Goal: Check status: Check status

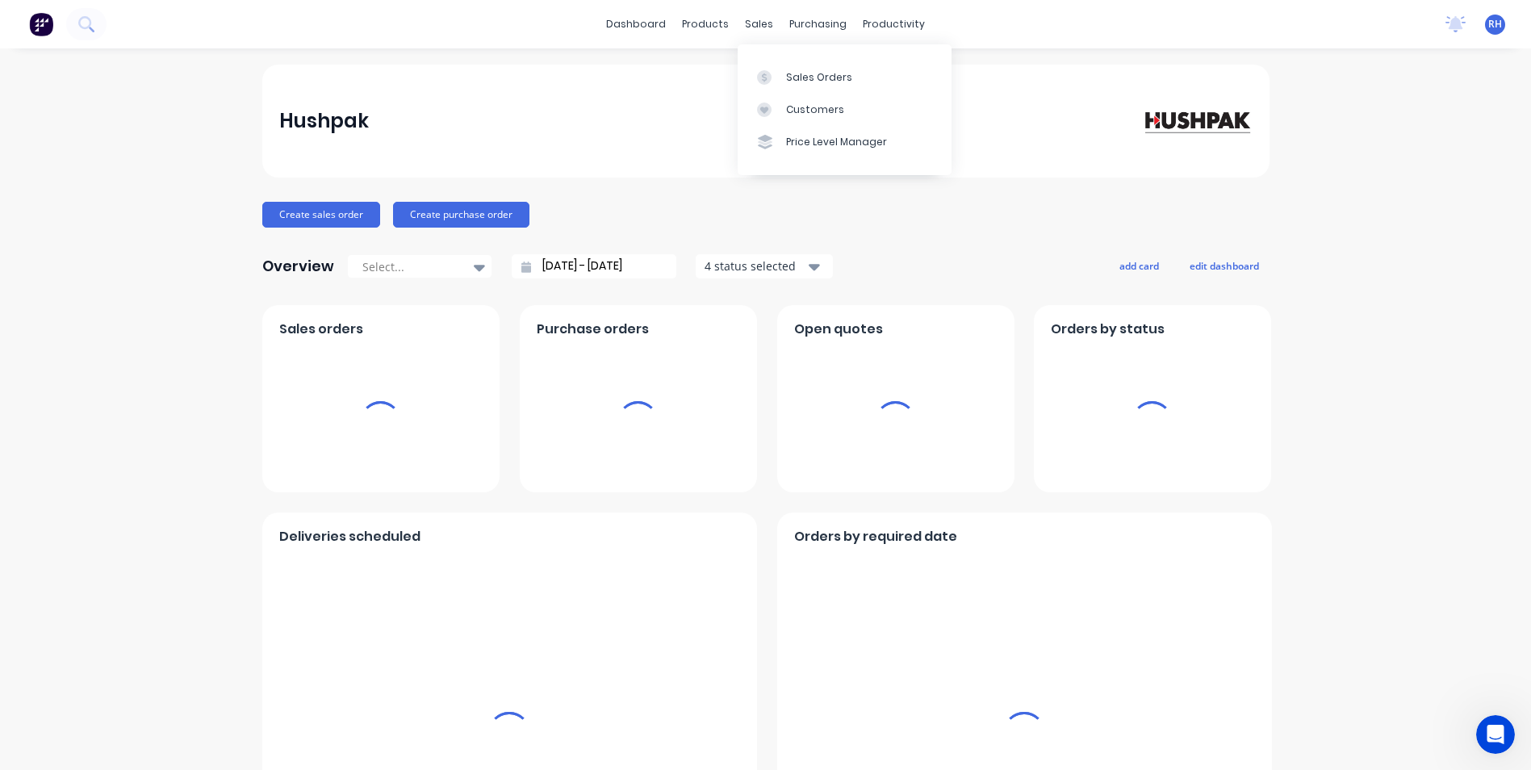
click at [761, 30] on html "dashboard products sales purchasing productivity dashboard products Product Cat…" at bounding box center [765, 385] width 1531 height 770
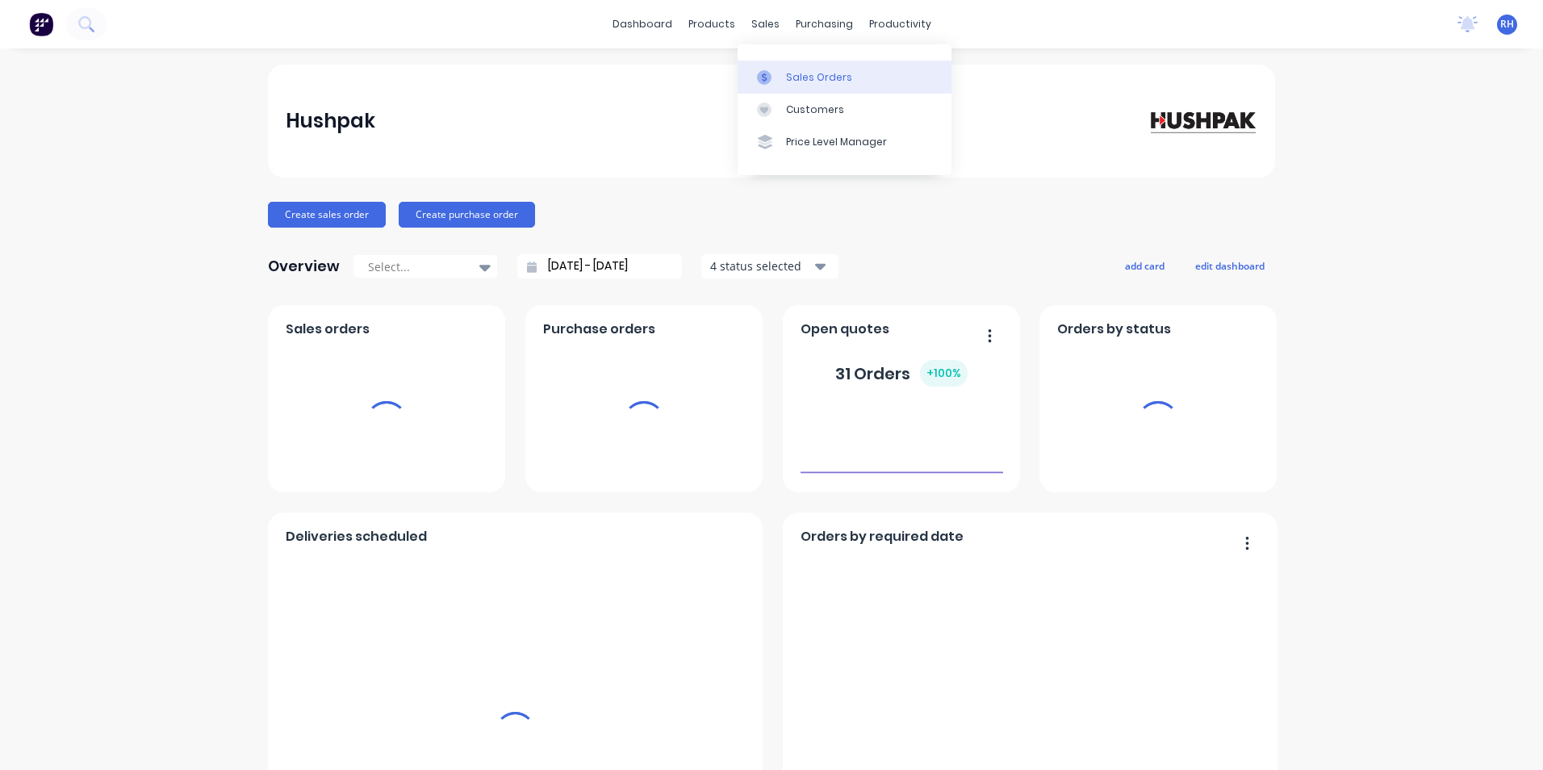
click at [806, 77] on div "Sales Orders" at bounding box center [819, 77] width 66 height 15
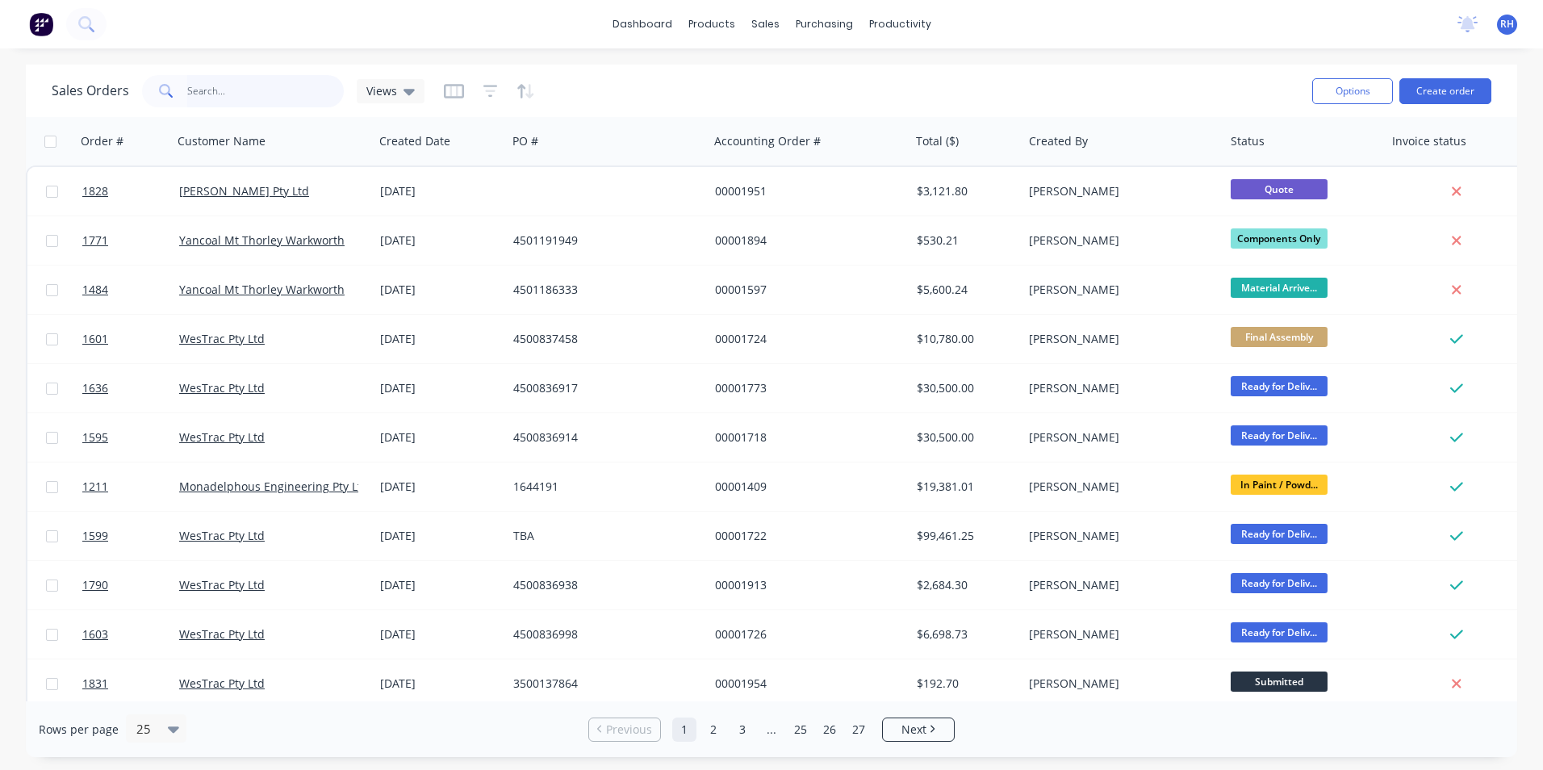
click at [245, 94] on input "text" at bounding box center [265, 91] width 157 height 32
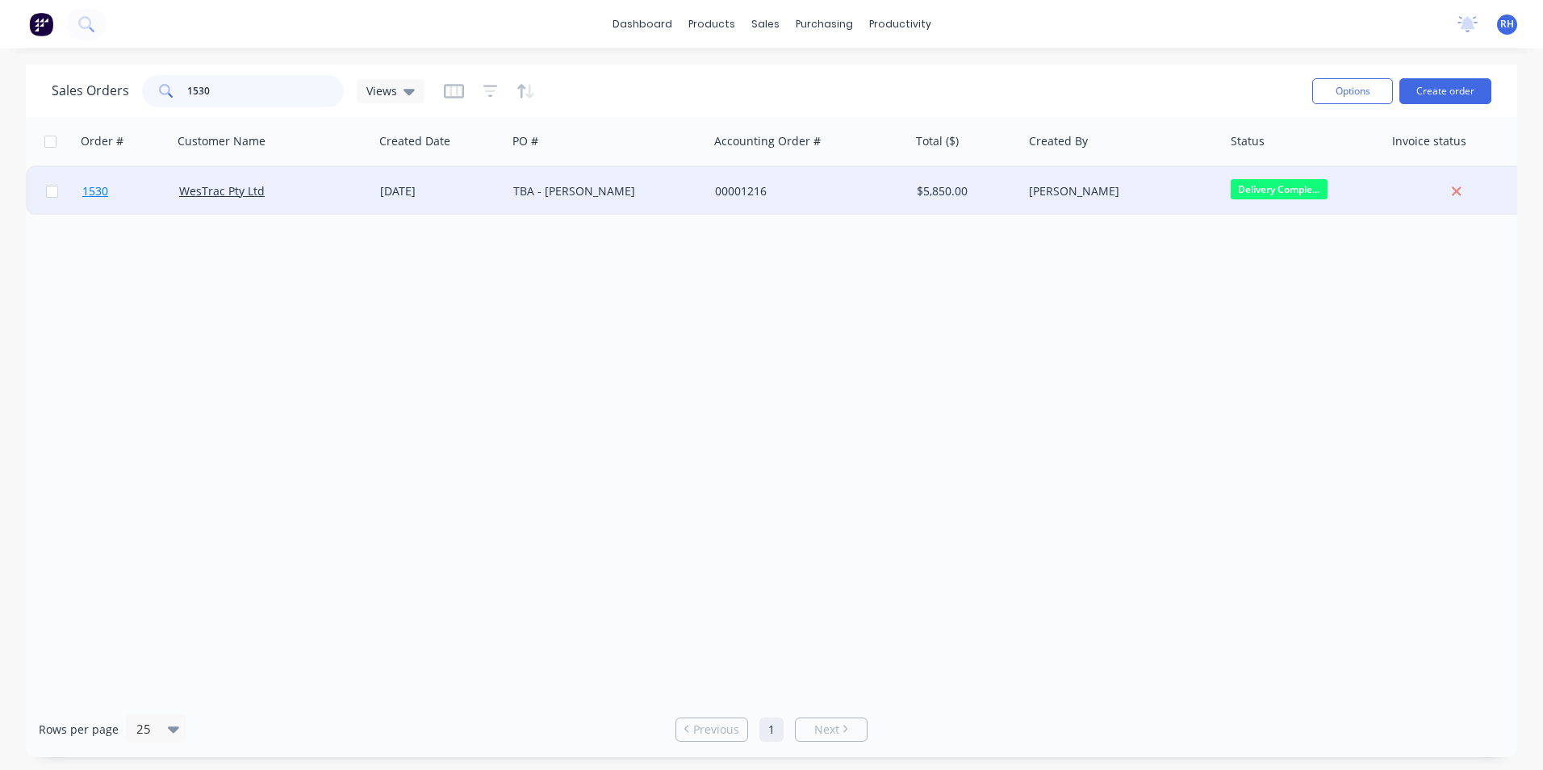
type input "1530"
click at [87, 193] on span "1530" at bounding box center [95, 191] width 26 height 16
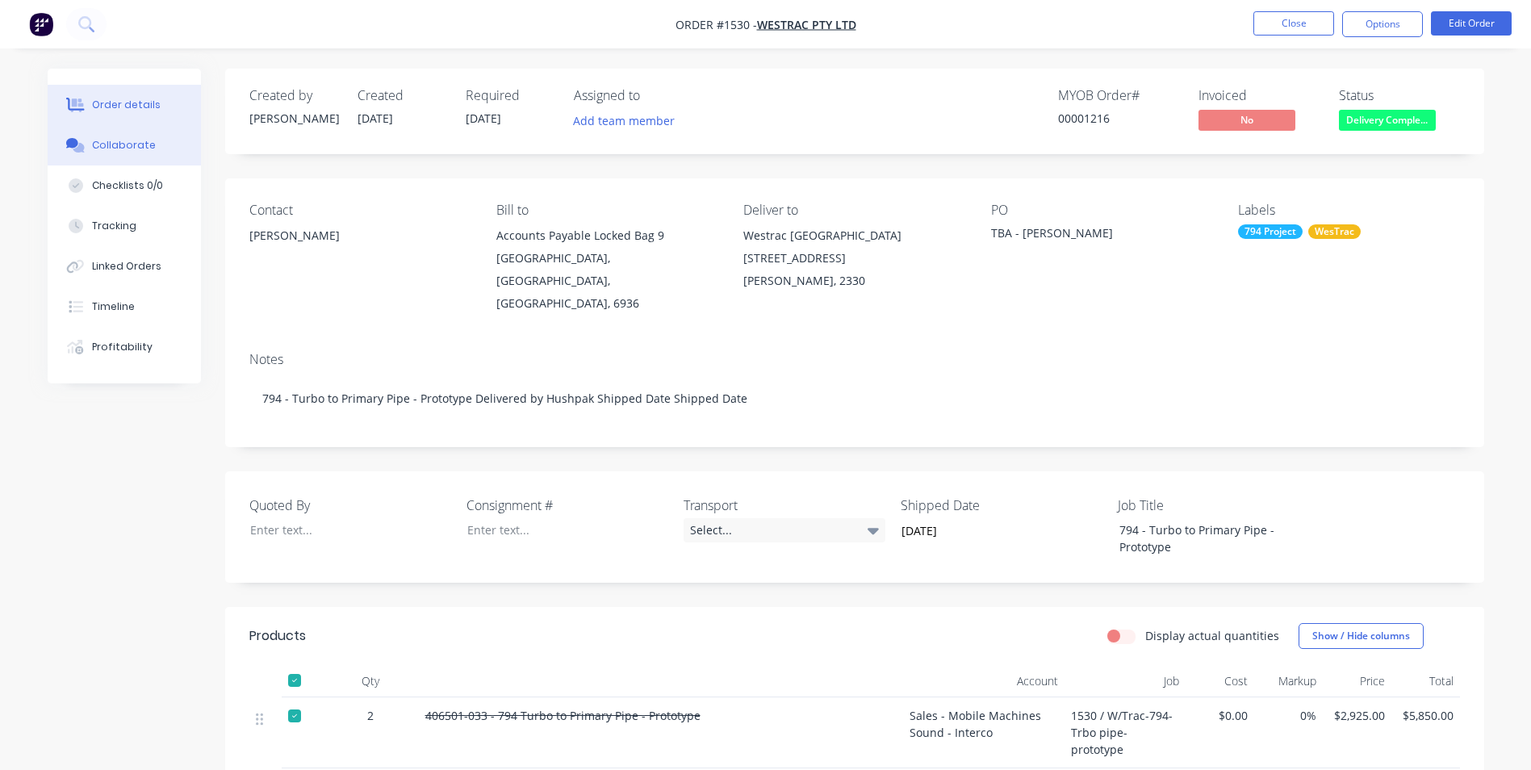
click at [128, 144] on div "Collaborate" at bounding box center [124, 145] width 64 height 15
